Goal: Task Accomplishment & Management: Manage account settings

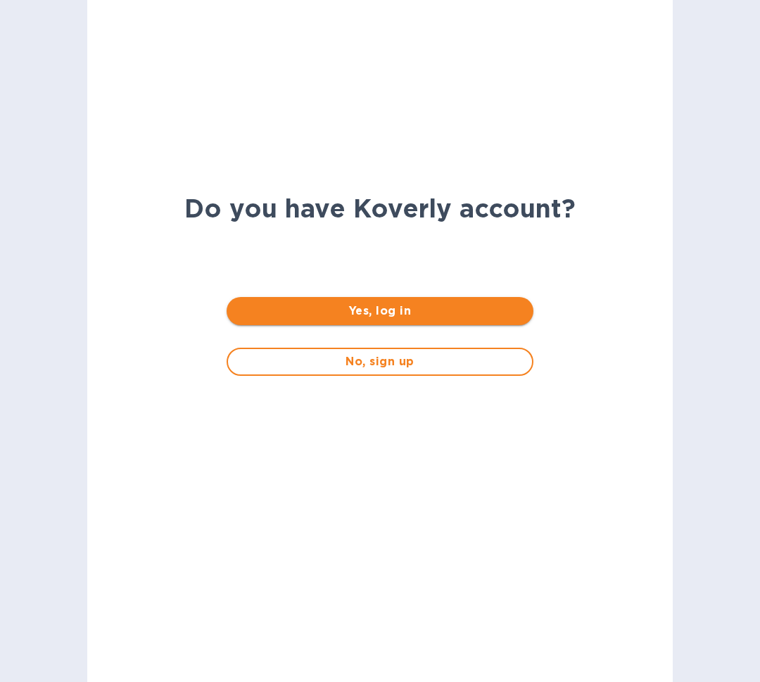
click at [411, 320] on button "Yes, log in" at bounding box center [380, 311] width 306 height 28
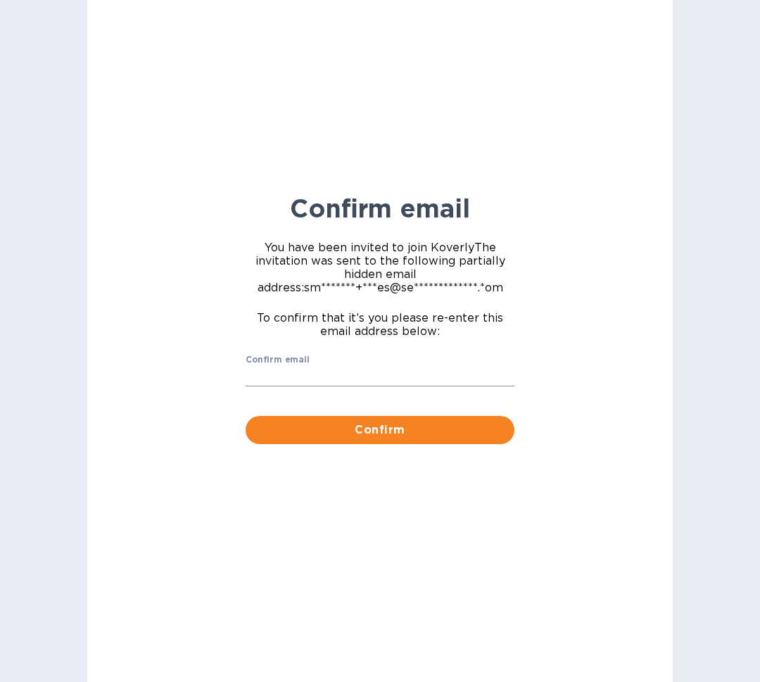
click at [361, 380] on input "Confirm email" at bounding box center [380, 376] width 269 height 21
type input "[EMAIL_ADDRESS][DOMAIN_NAME]"
click at [246, 416] on button "Confirm" at bounding box center [380, 430] width 269 height 28
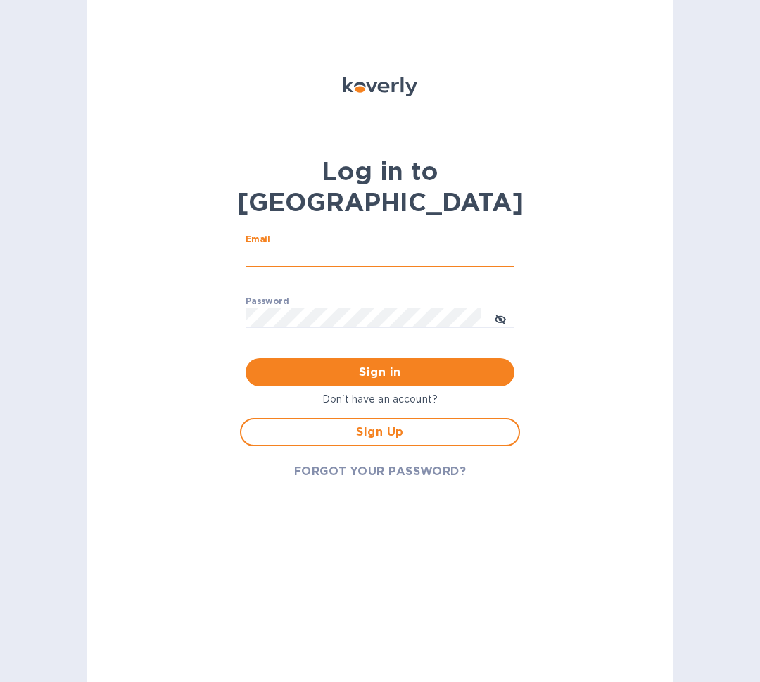
click at [300, 246] on input "Email" at bounding box center [380, 256] width 269 height 21
click at [303, 246] on input "Email" at bounding box center [380, 256] width 269 height 21
type input "[EMAIL_ADDRESS][DOMAIN_NAME]"
click at [246, 358] on button "Sign in" at bounding box center [380, 372] width 269 height 28
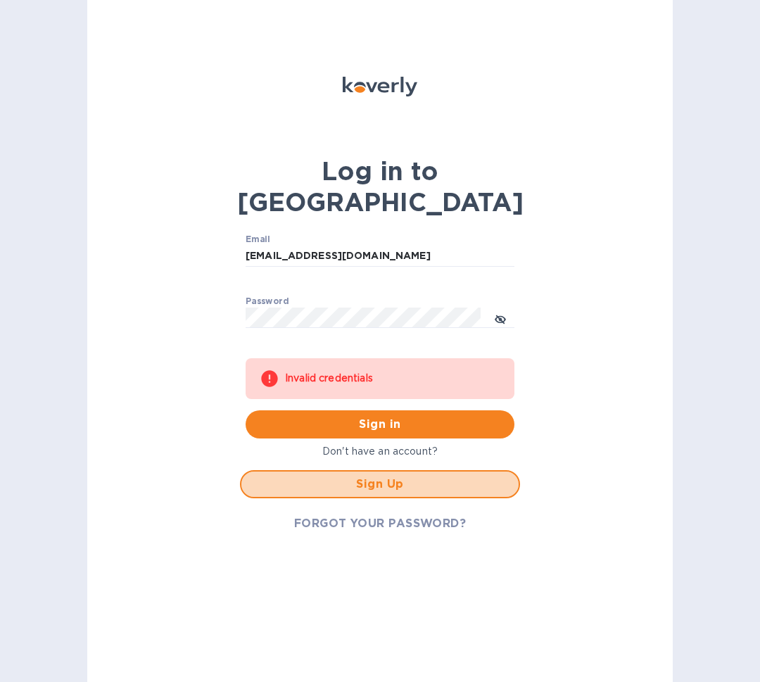
click at [300, 476] on span "Sign Up" at bounding box center [380, 484] width 255 height 17
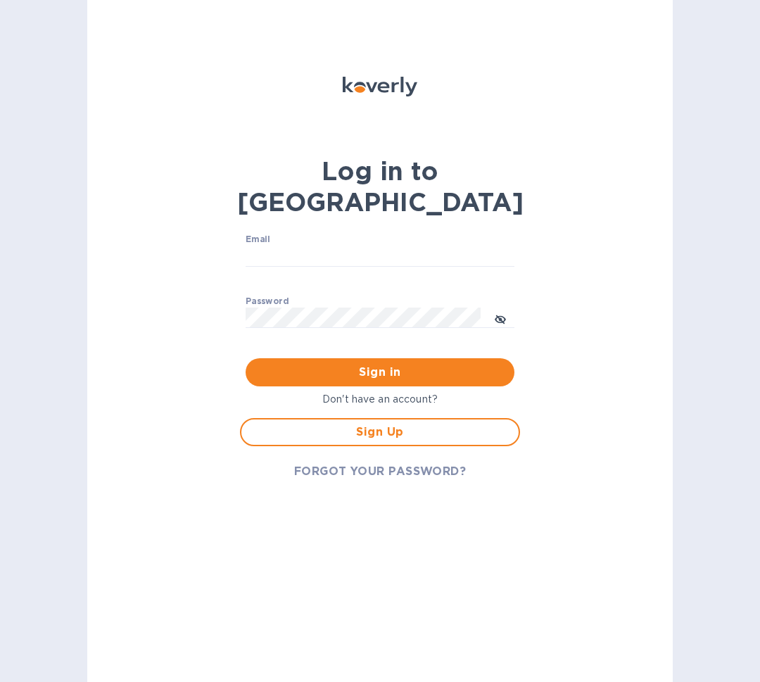
click at [354, 463] on span "FORGOT YOUR PASSWORD?" at bounding box center [380, 471] width 173 height 17
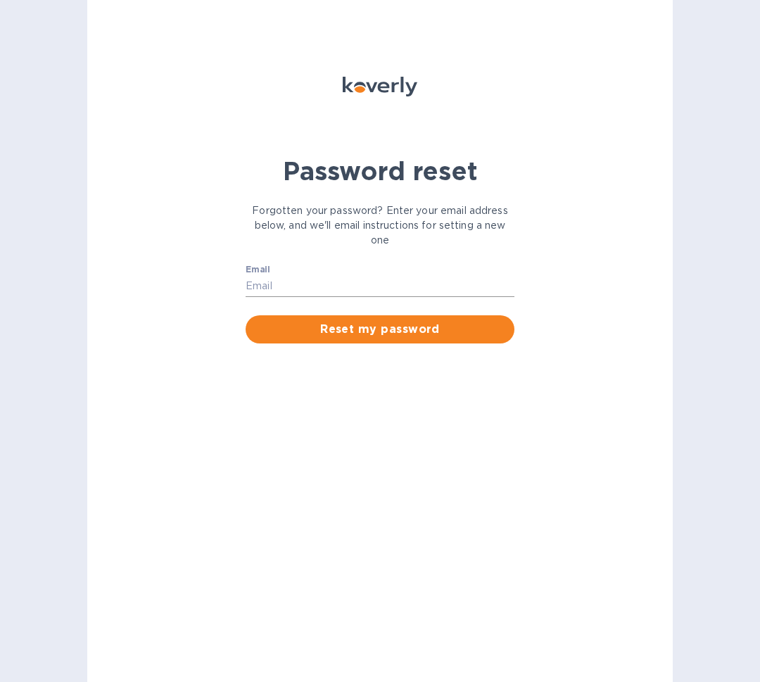
click at [338, 287] on input "Email" at bounding box center [380, 286] width 269 height 21
type input "[EMAIL_ADDRESS][DOMAIN_NAME]"
click at [246, 315] on button "Reset my password" at bounding box center [380, 329] width 269 height 28
